Goal: Navigation & Orientation: Find specific page/section

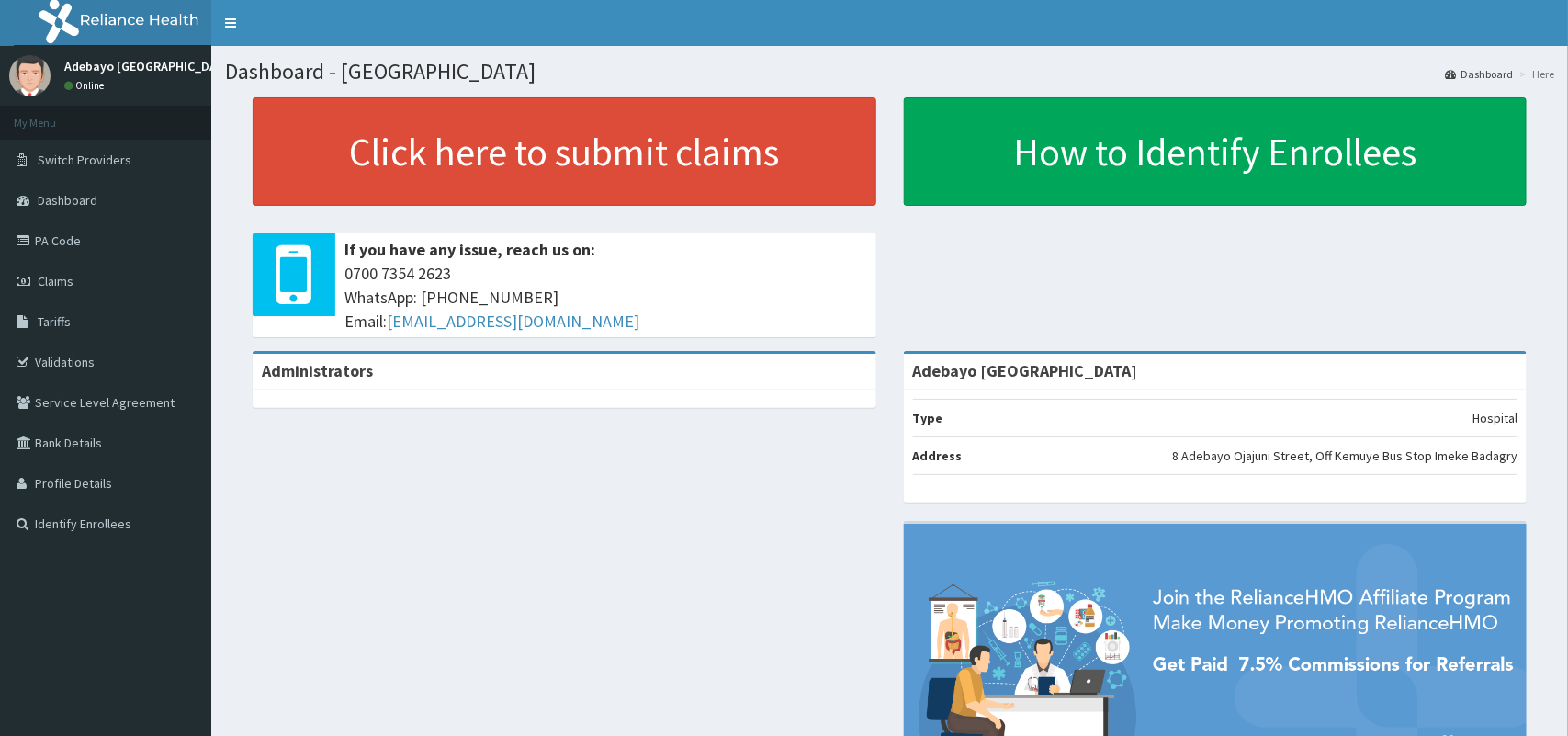
click at [71, 244] on link "PA Code" at bounding box center [106, 240] width 212 height 40
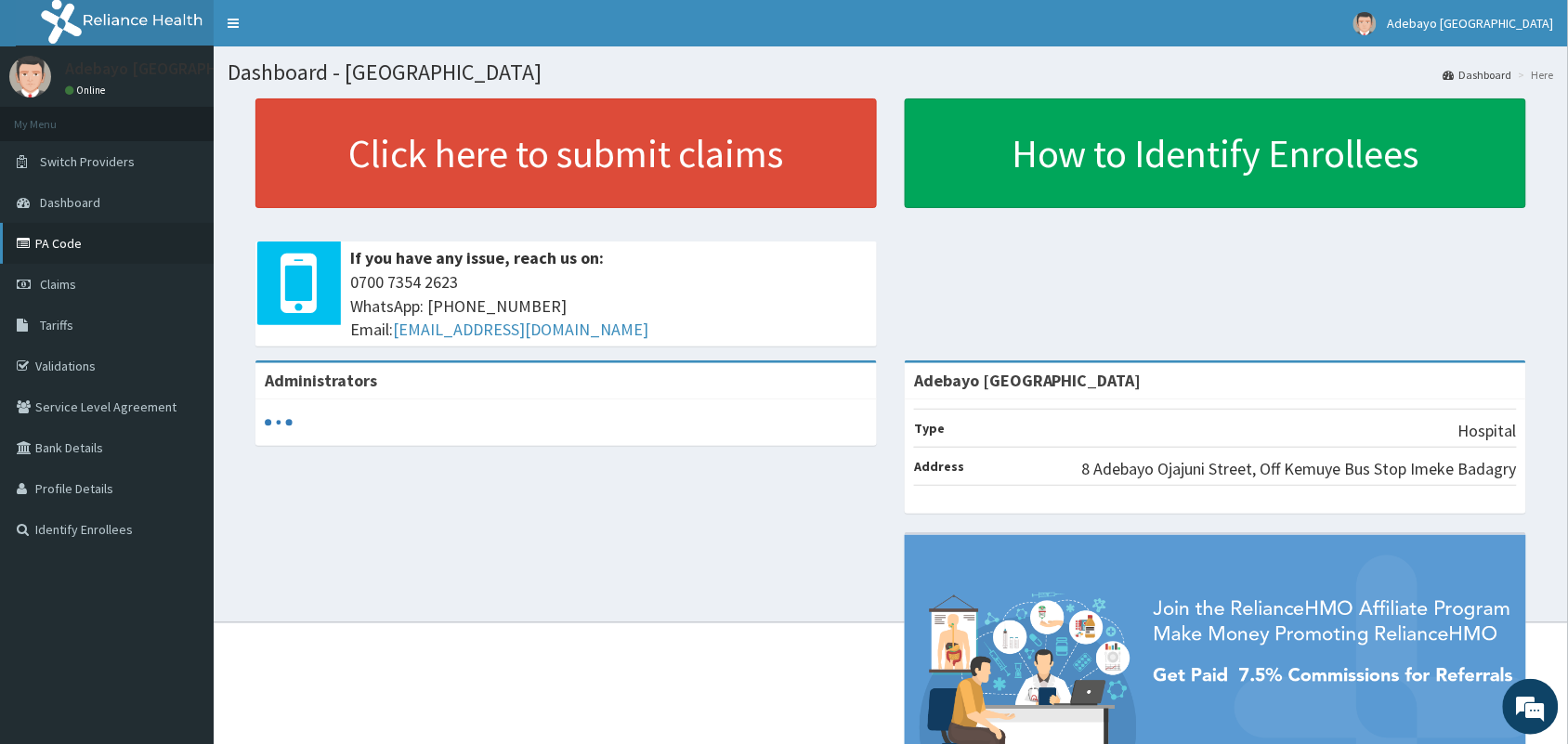
click at [86, 252] on link "PA Code" at bounding box center [107, 243] width 214 height 40
